Goal: Complete application form

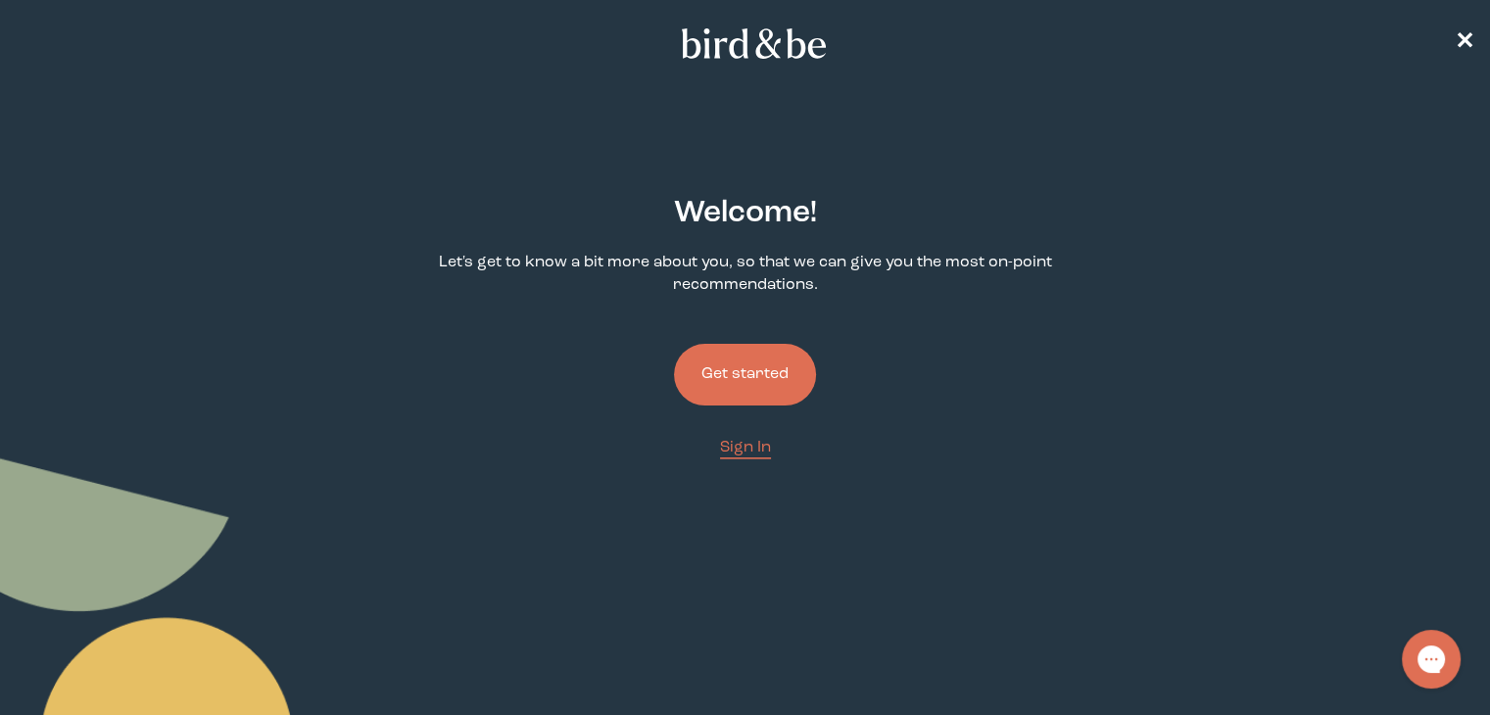
drag, startPoint x: 740, startPoint y: 374, endPoint x: 752, endPoint y: 376, distance: 11.9
click at [740, 374] on button "Get started" at bounding box center [745, 375] width 142 height 62
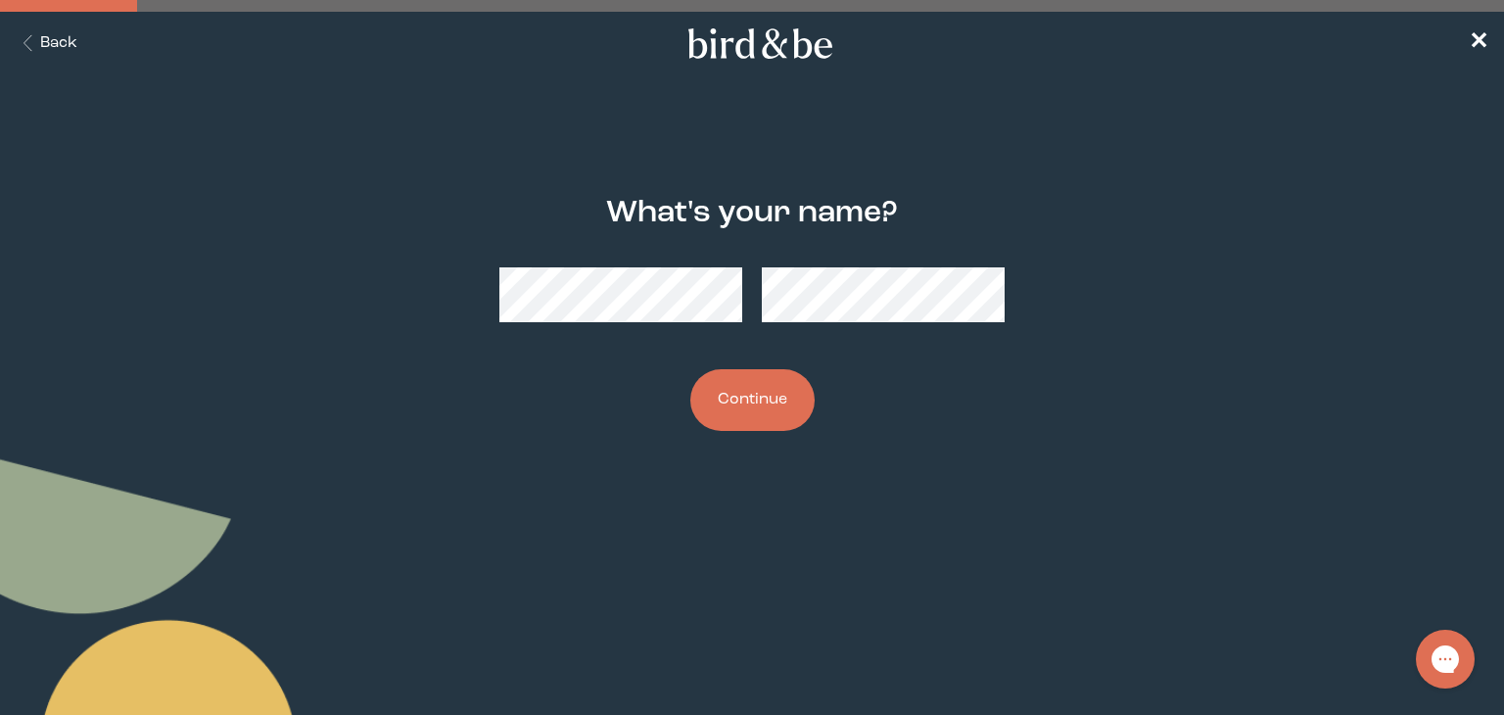
click at [690, 369] on button "Continue" at bounding box center [752, 400] width 124 height 62
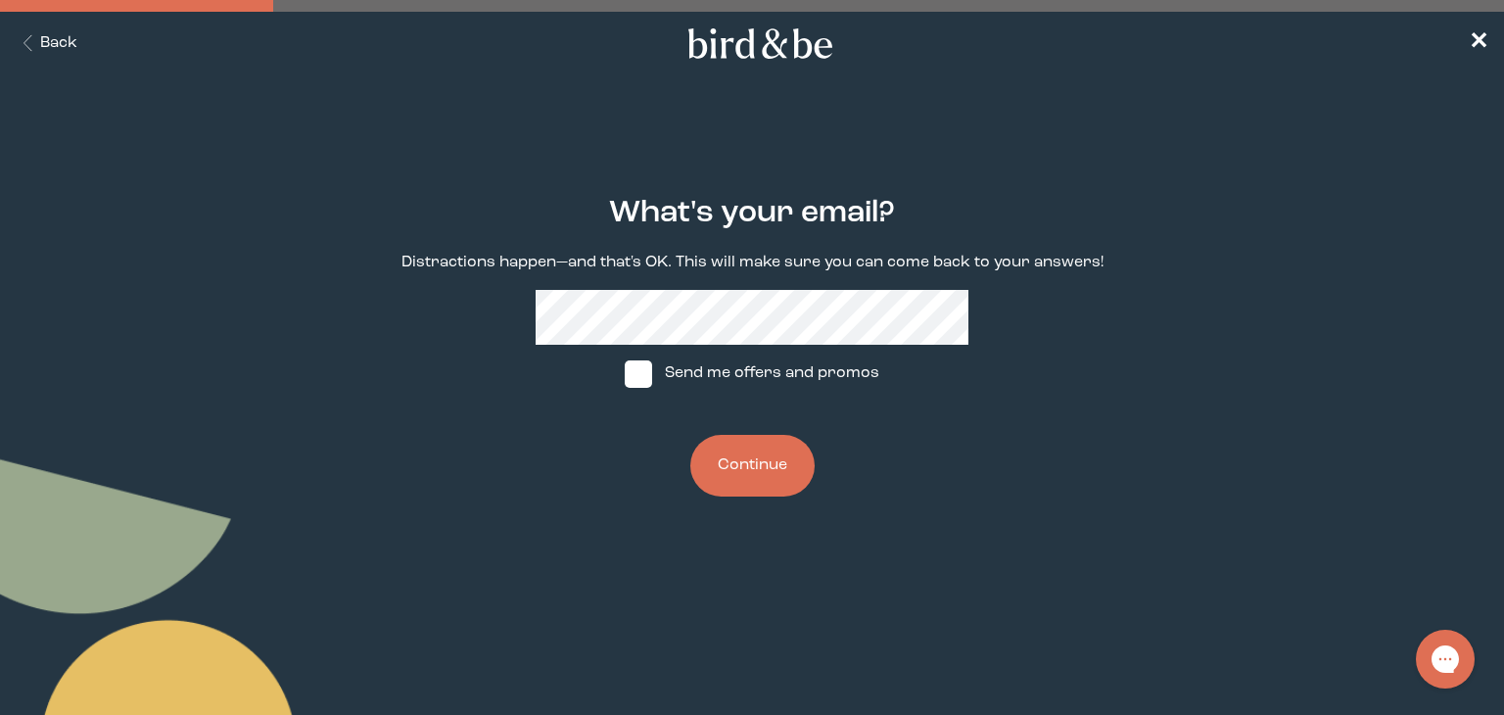
click at [643, 373] on span at bounding box center [638, 373] width 27 height 27
click at [625, 373] on input "Send me offers and promos" at bounding box center [624, 373] width 1 height 1
checkbox input "true"
click at [737, 463] on button "Continue" at bounding box center [752, 466] width 124 height 62
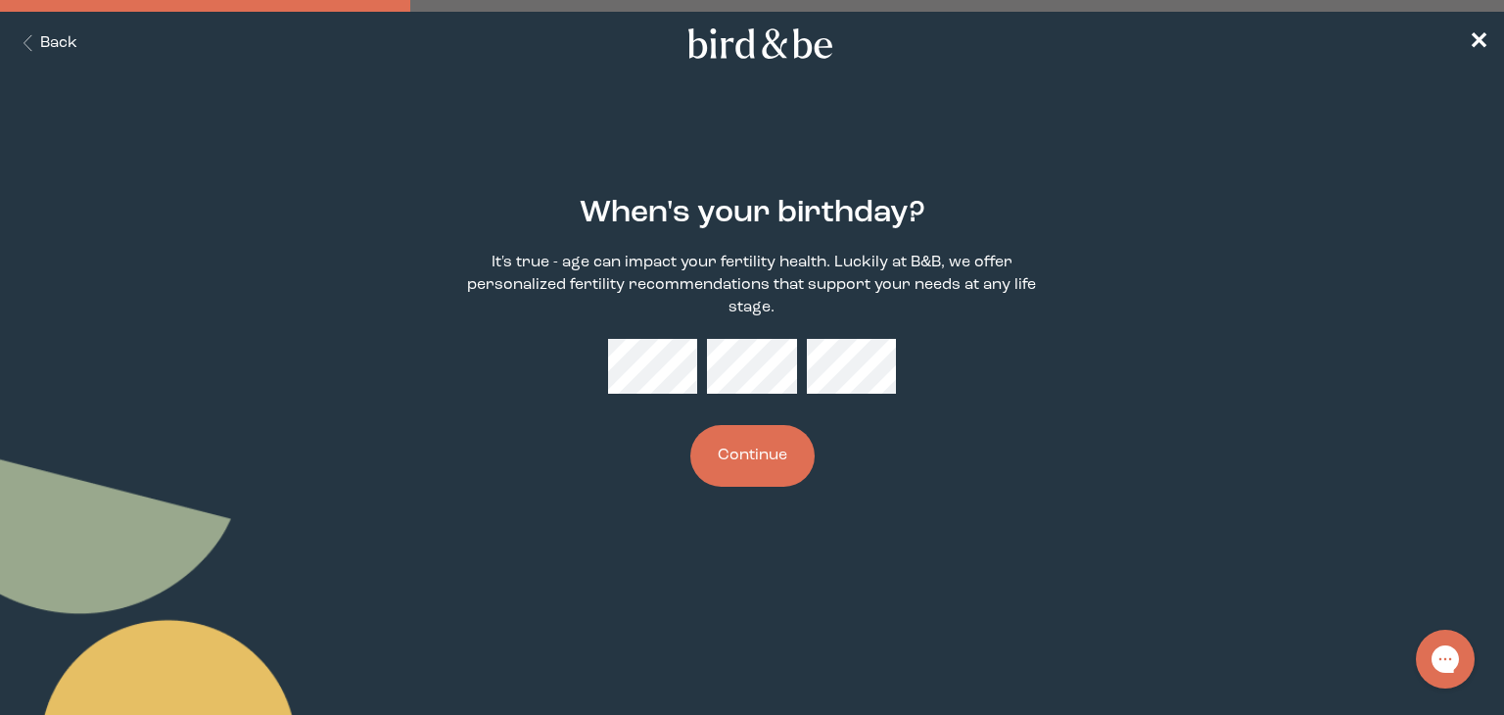
click at [769, 469] on button "Continue" at bounding box center [752, 456] width 124 height 62
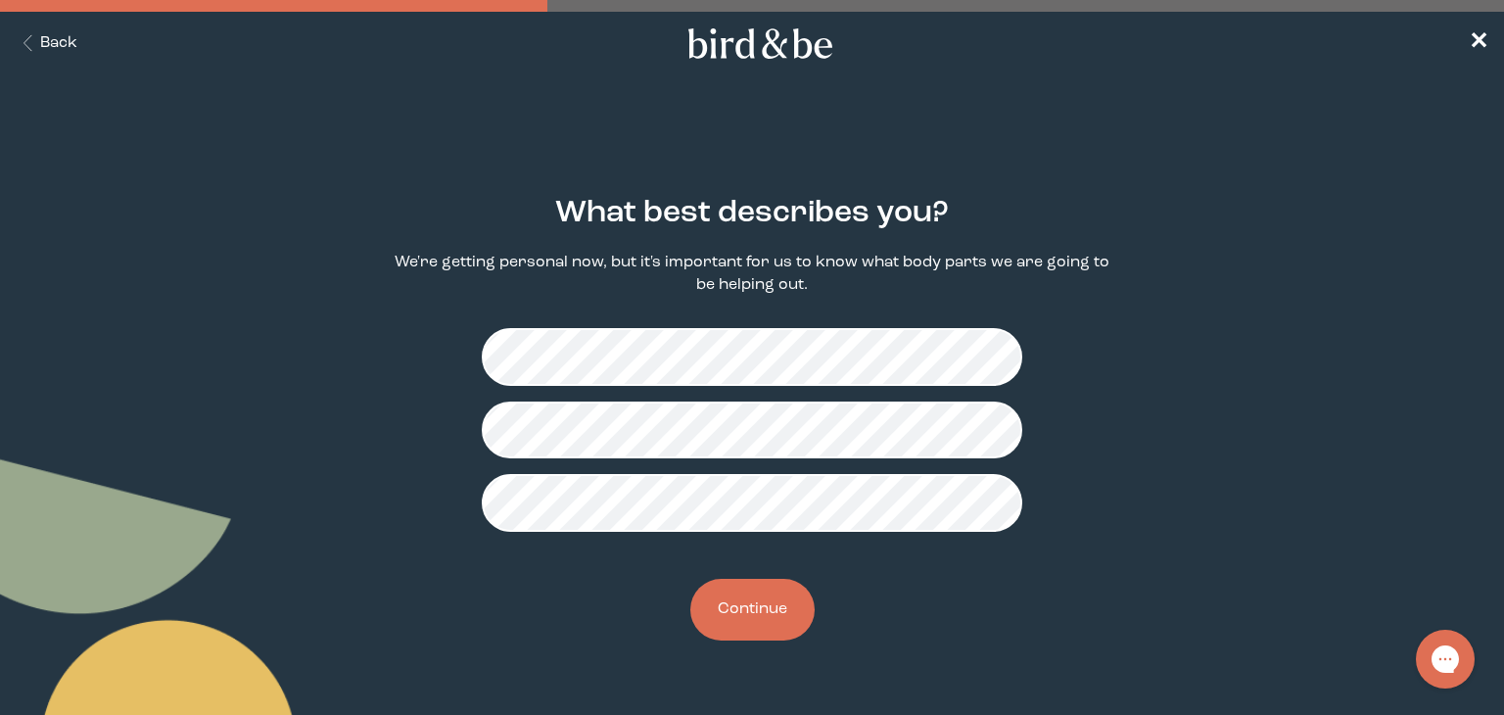
drag, startPoint x: 754, startPoint y: 628, endPoint x: 881, endPoint y: 599, distance: 130.5
click at [755, 628] on button "Continue" at bounding box center [752, 610] width 124 height 62
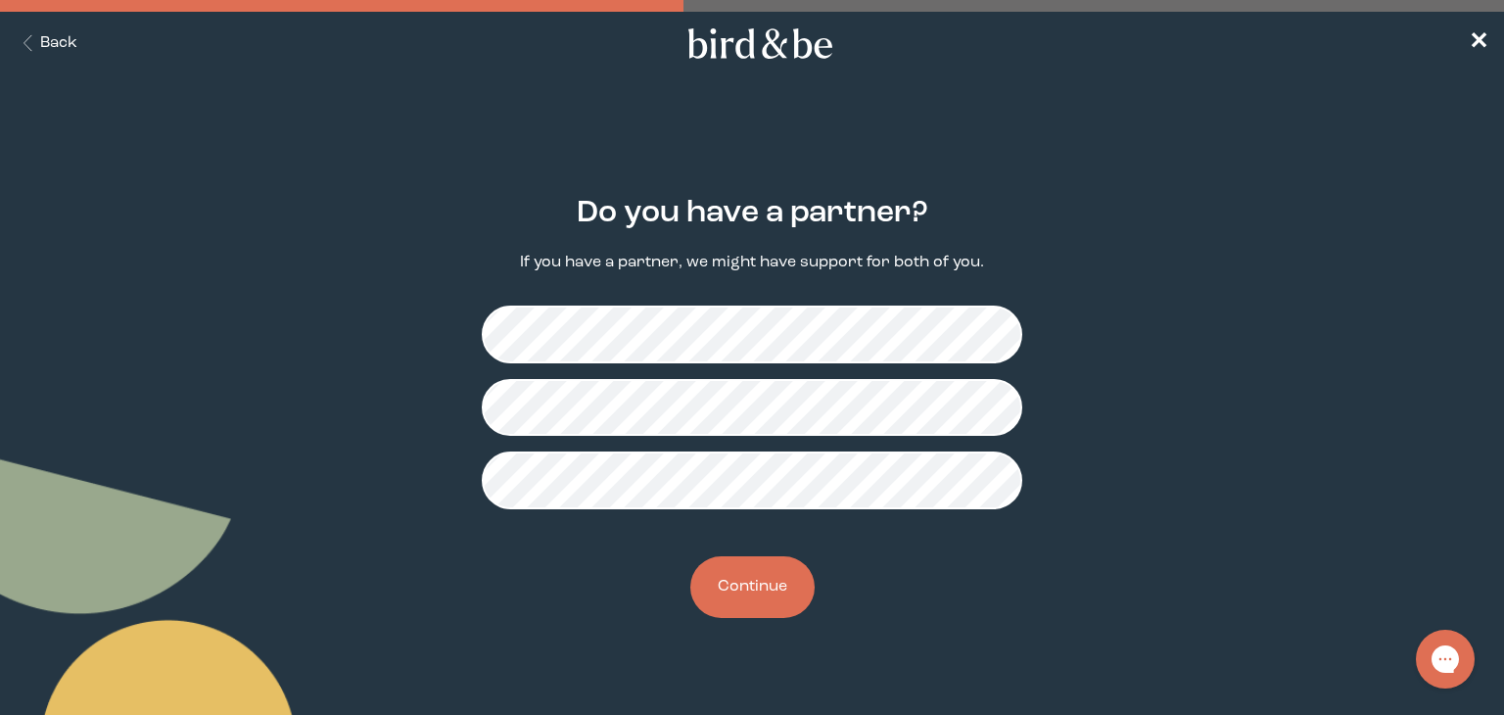
click at [755, 585] on button "Continue" at bounding box center [752, 587] width 124 height 62
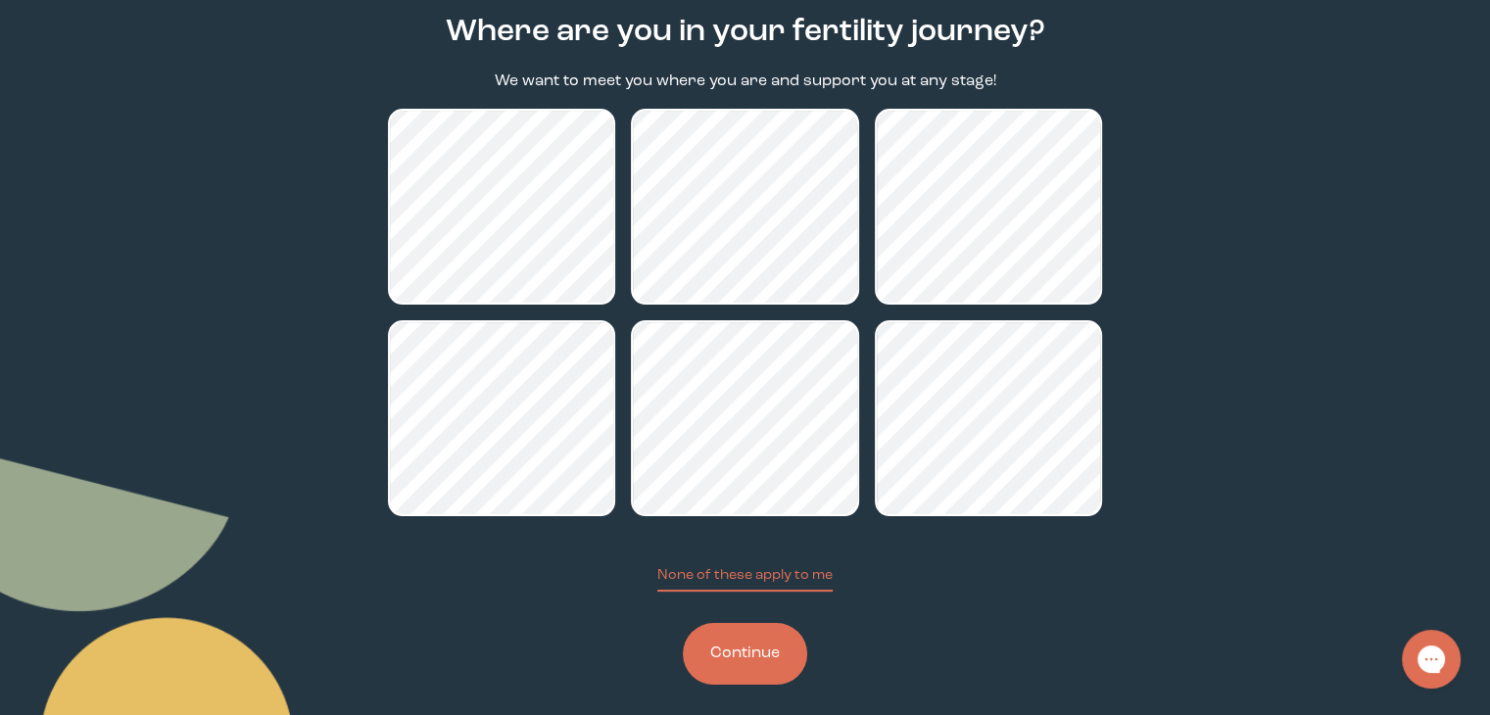
scroll to position [196, 0]
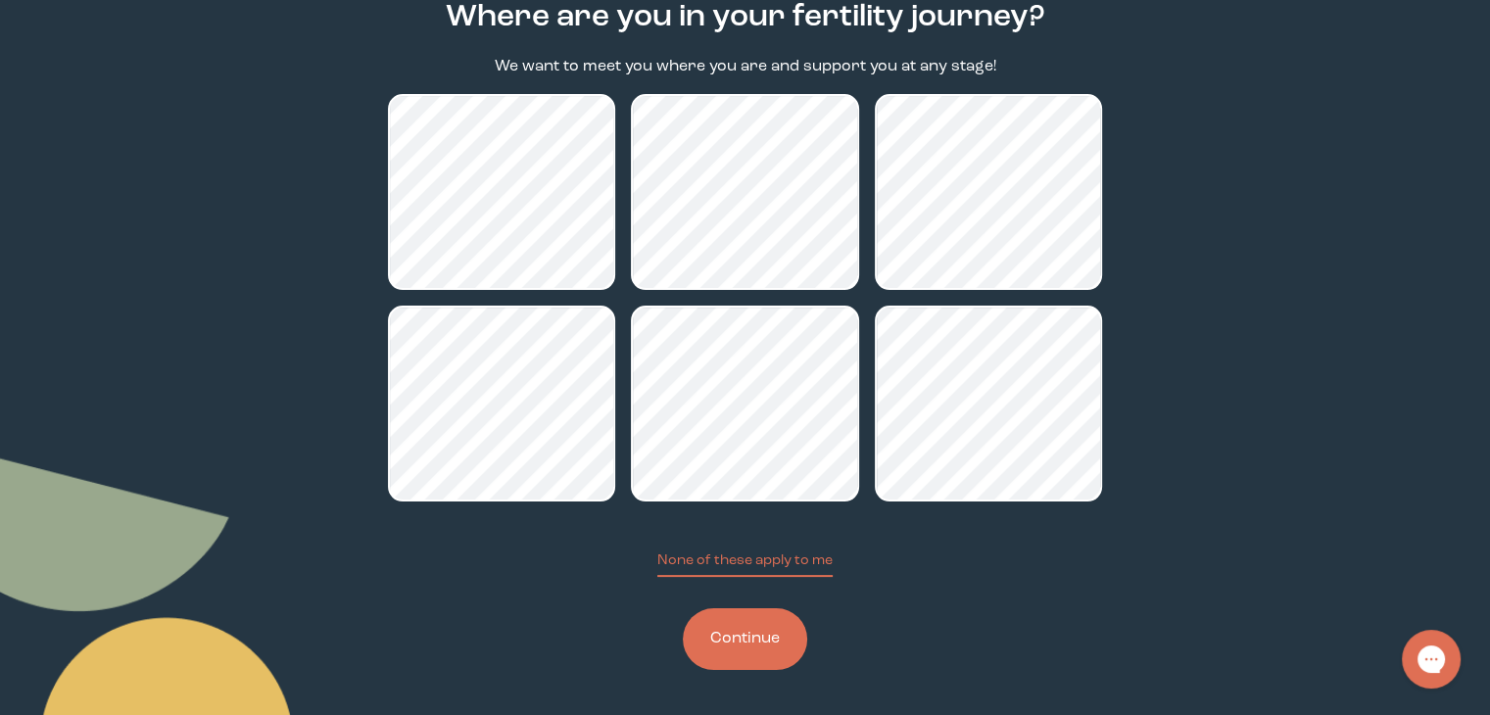
drag, startPoint x: 759, startPoint y: 644, endPoint x: 923, endPoint y: 621, distance: 165.2
click at [762, 643] on button "Continue" at bounding box center [745, 639] width 124 height 62
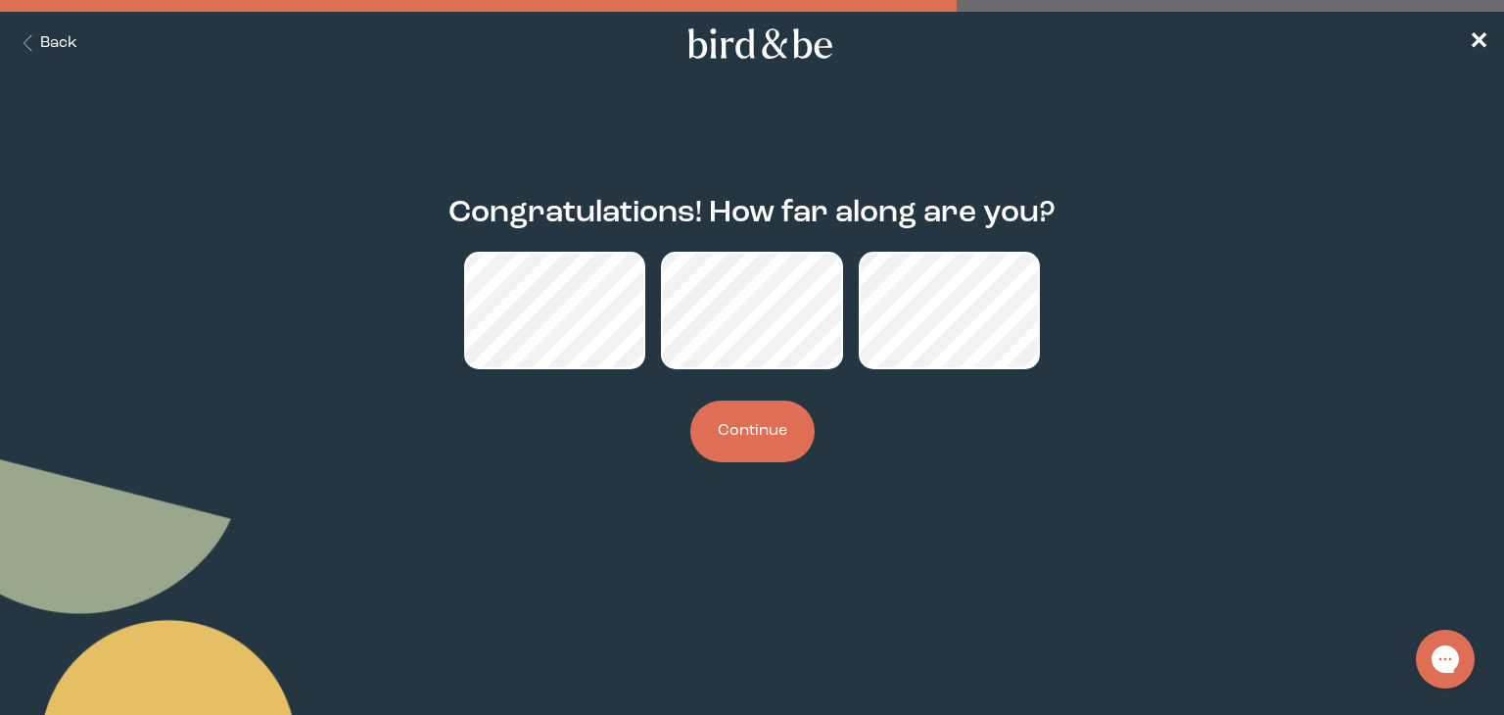
click at [740, 426] on button "Continue" at bounding box center [752, 432] width 124 height 62
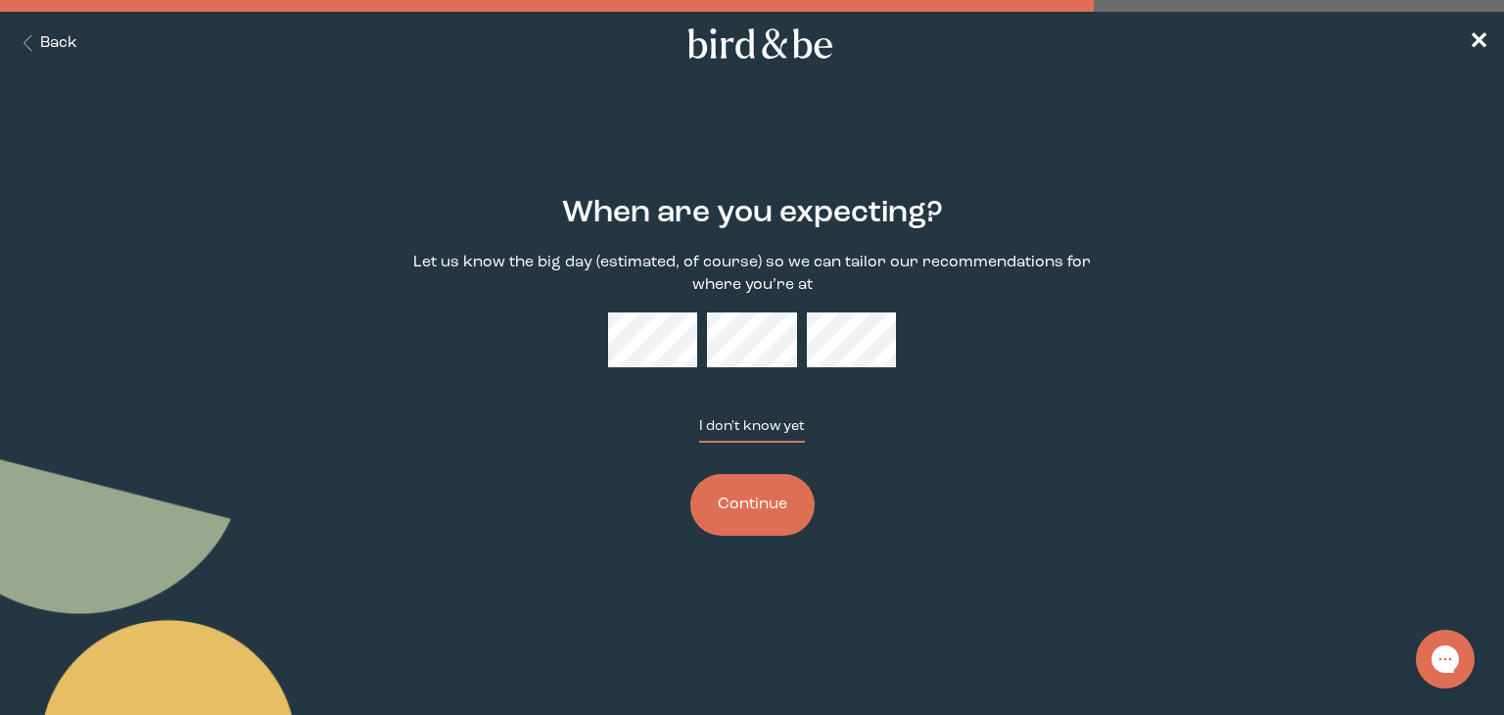
click at [764, 434] on button "I don't know yet" at bounding box center [752, 429] width 106 height 26
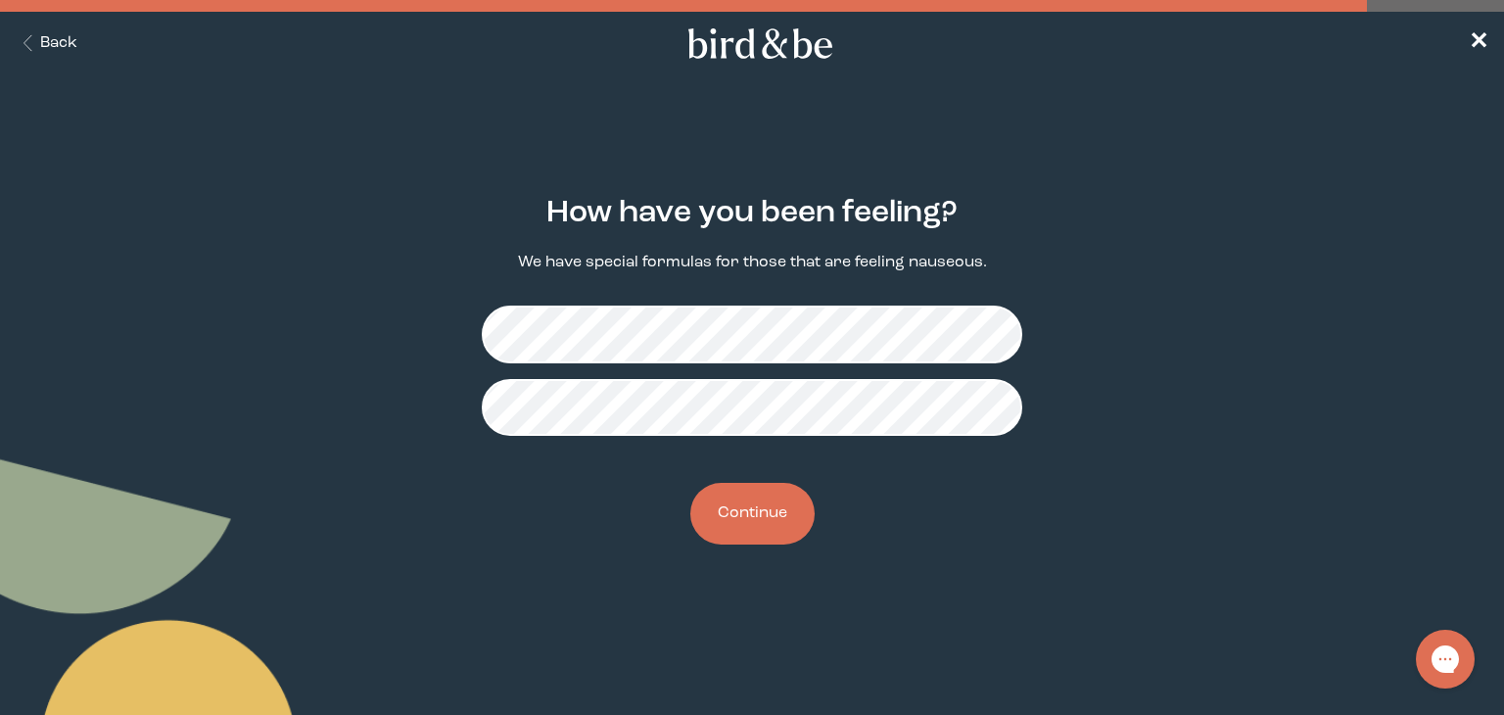
click at [762, 511] on button "Continue" at bounding box center [752, 514] width 124 height 62
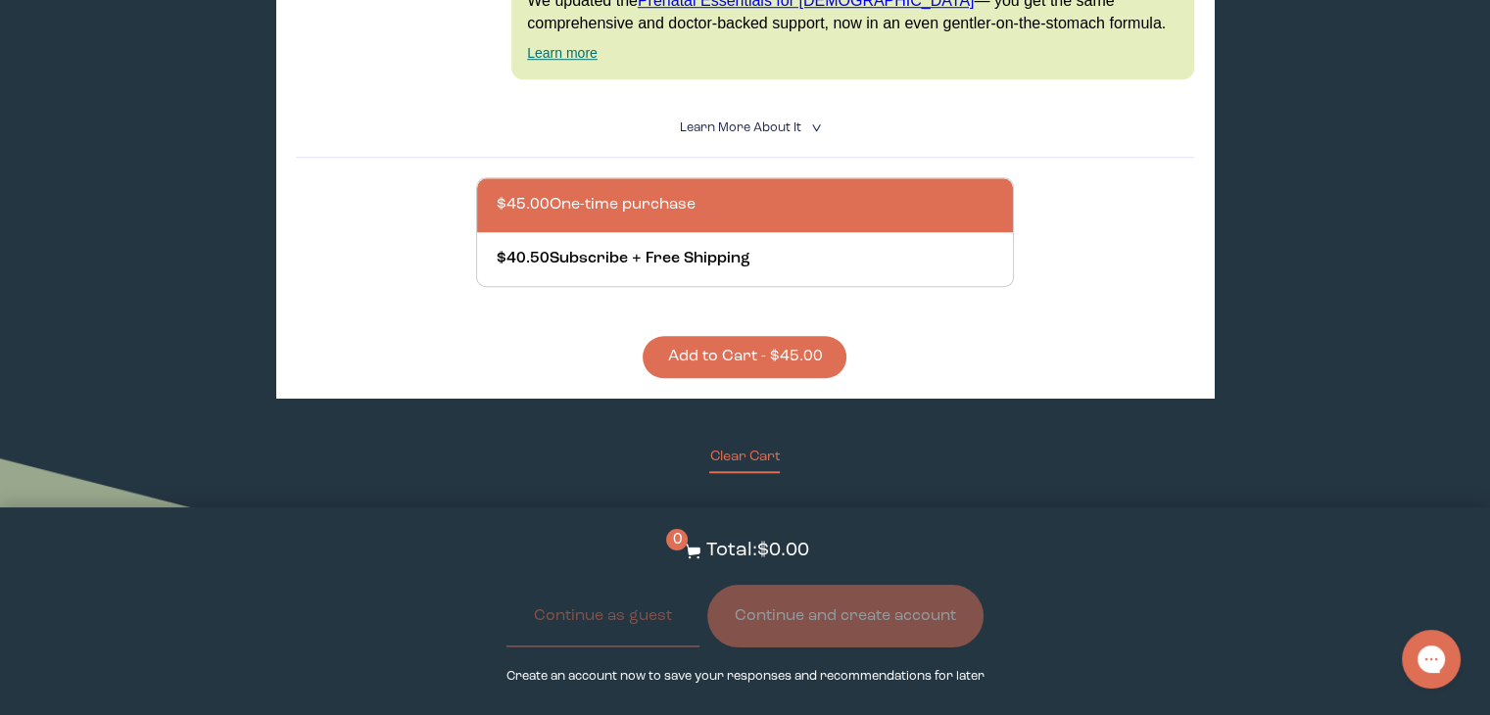
scroll to position [1567, 0]
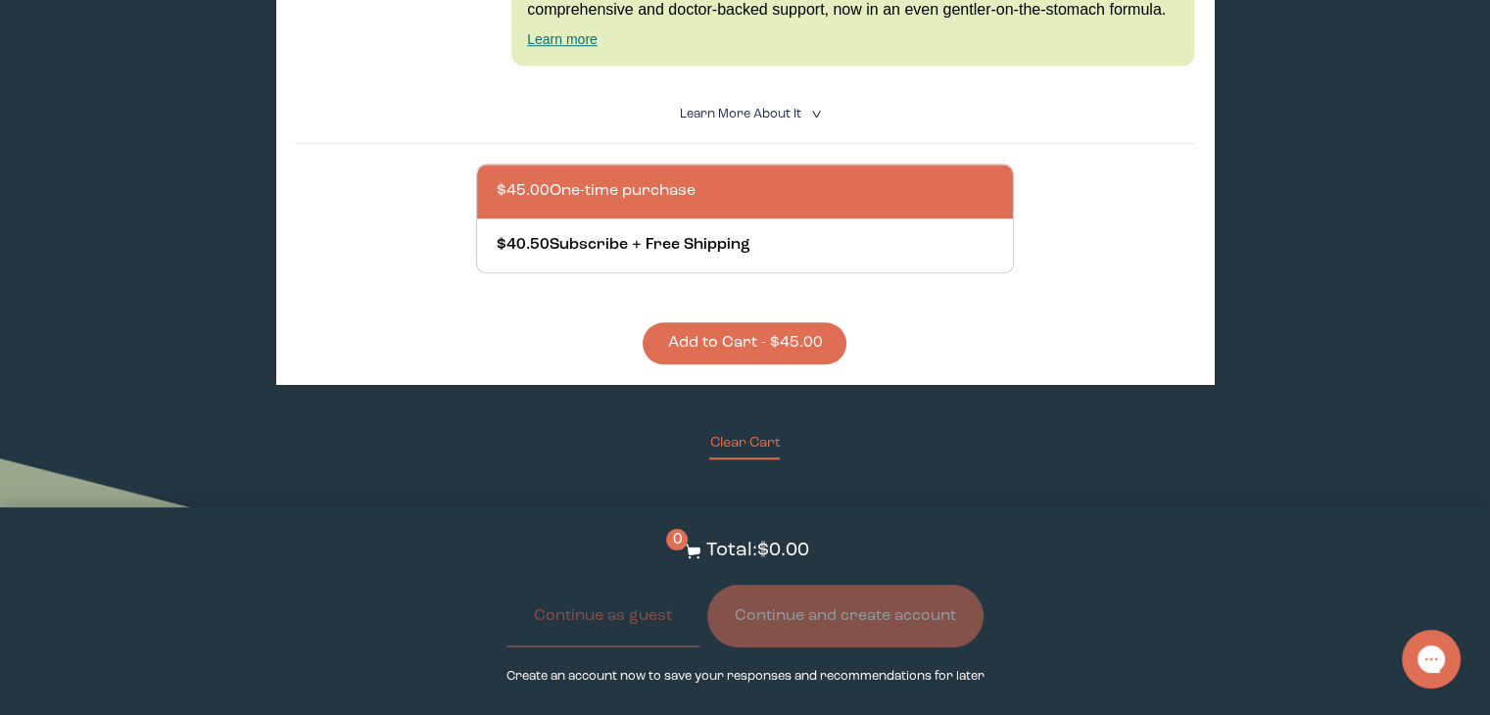
click at [773, 327] on button "Add to Cart - $45.00" at bounding box center [745, 343] width 204 height 42
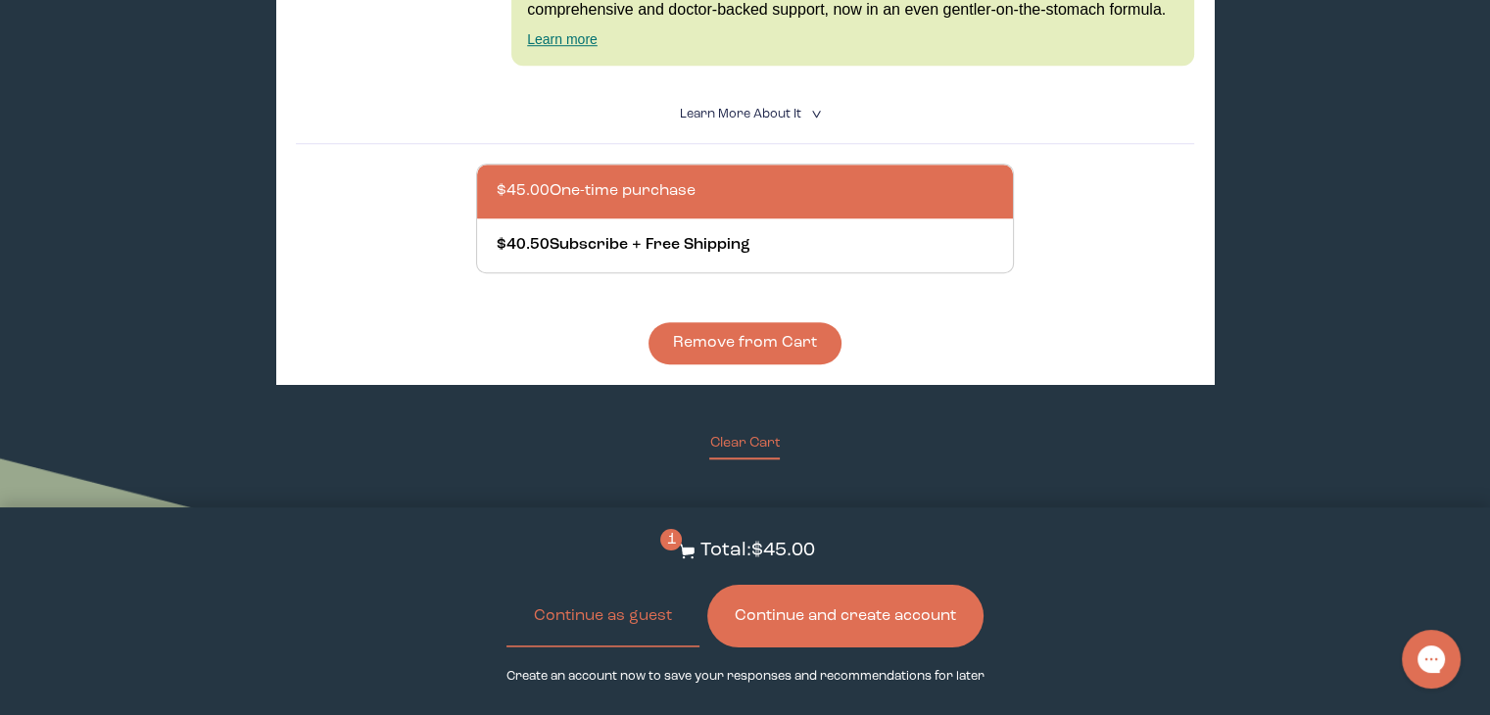
click at [883, 606] on button "Continue and create account" at bounding box center [845, 616] width 276 height 63
